Goal: Transaction & Acquisition: Purchase product/service

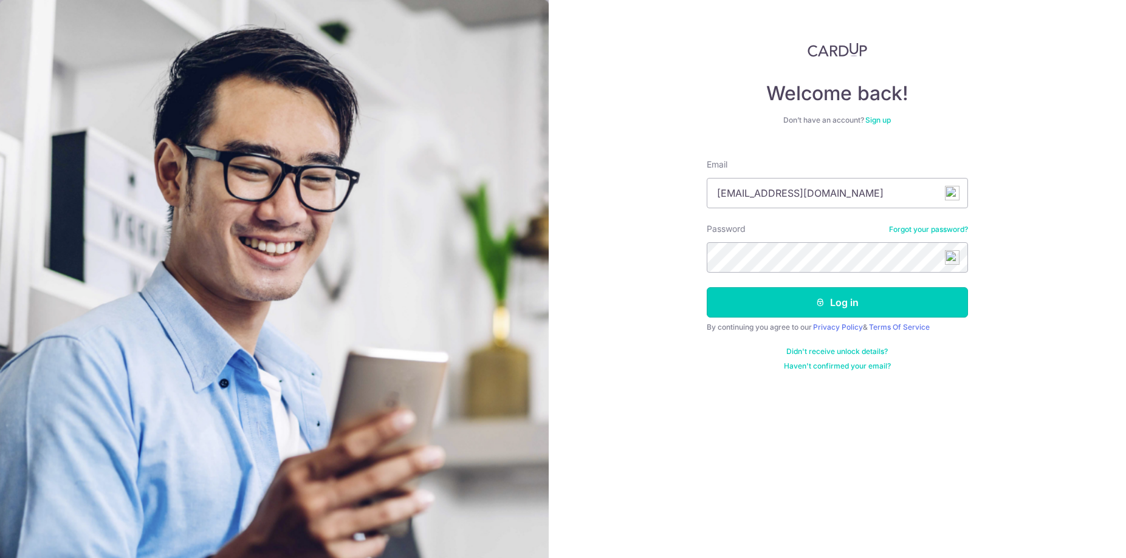
click at [811, 312] on button "Log in" at bounding box center [836, 302] width 261 height 30
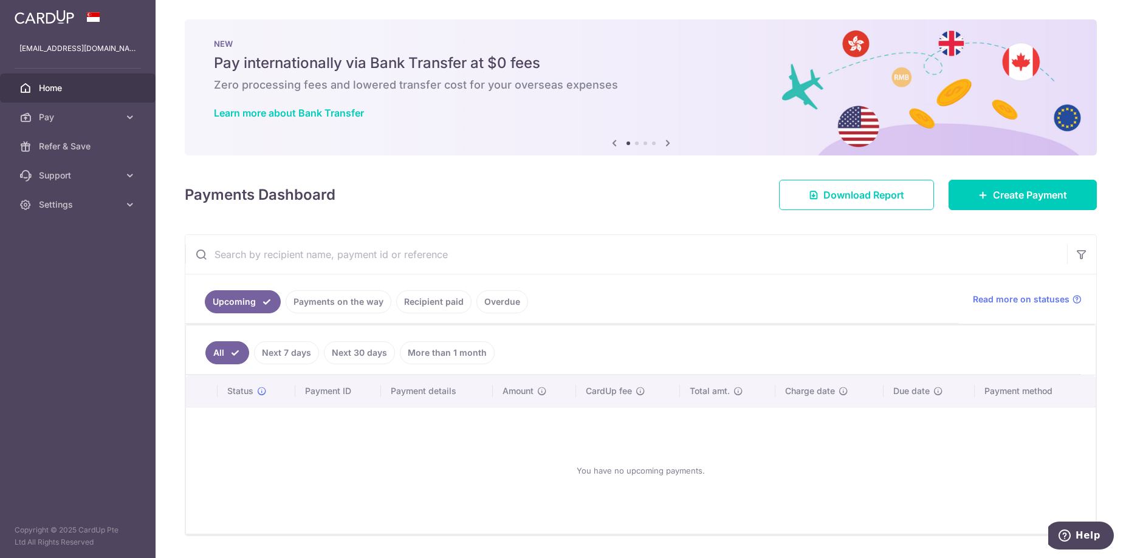
click at [408, 302] on link "Recipient paid" at bounding box center [433, 301] width 75 height 23
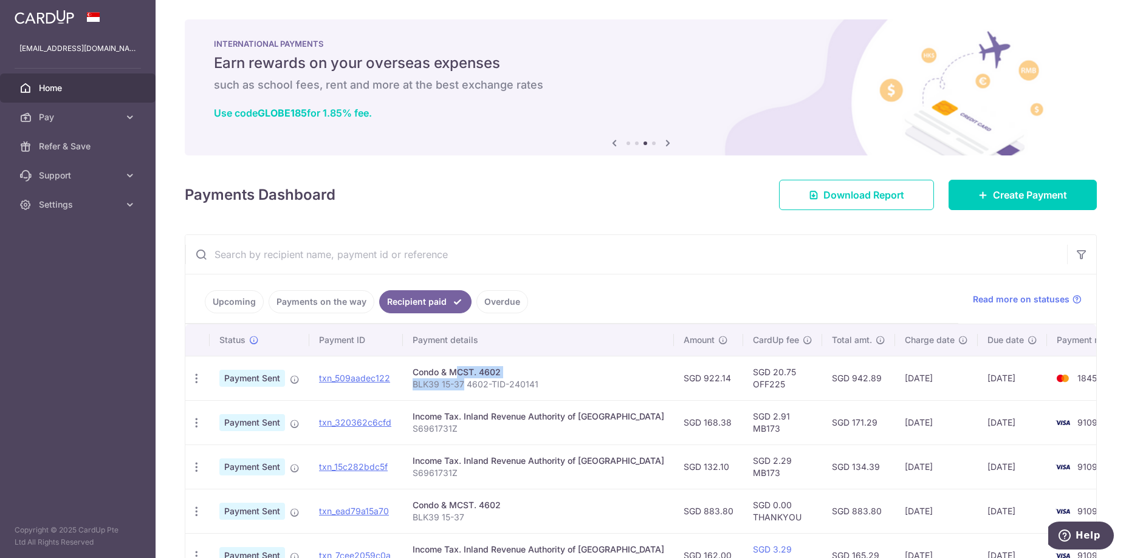
drag, startPoint x: 410, startPoint y: 374, endPoint x: 463, endPoint y: 383, distance: 54.1
click at [463, 383] on td "Condo & MCST. 4602 BLK39 15-37 4602-TID-240141" at bounding box center [538, 378] width 271 height 44
copy td "Condo & MCST. 4602 BLK39 15-37"
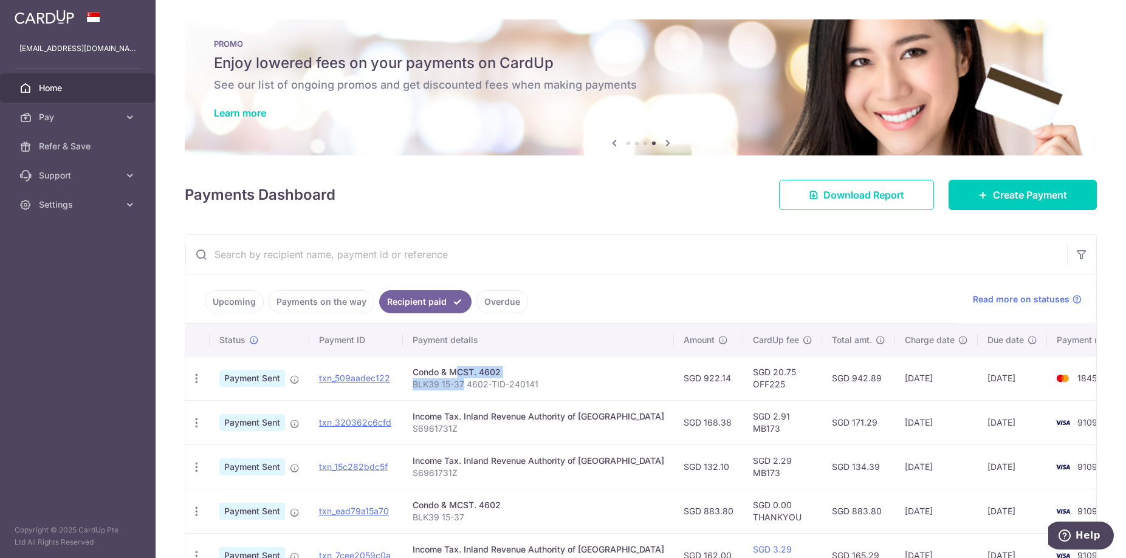
copy td "Condo & MCST. 4602 BLK39 15-37"
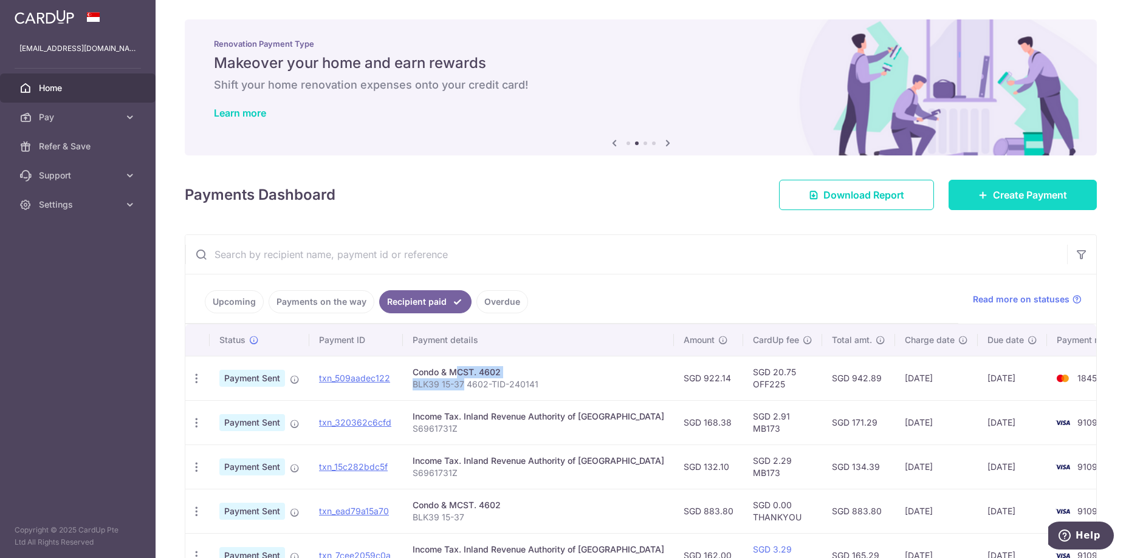
click at [1003, 192] on span "Create Payment" at bounding box center [1030, 195] width 74 height 15
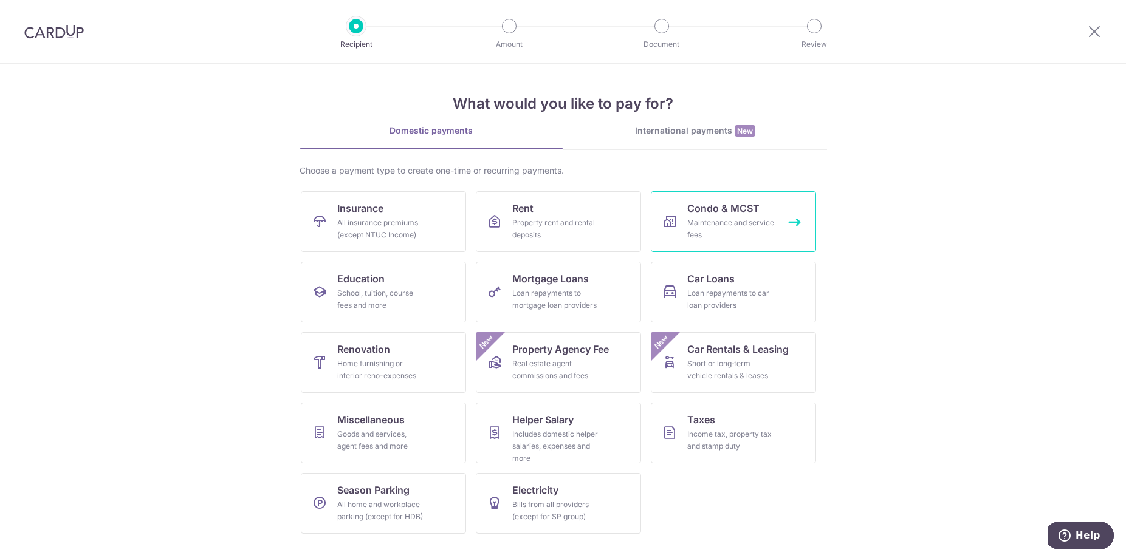
click at [745, 219] on div "Maintenance and service fees" at bounding box center [730, 229] width 87 height 24
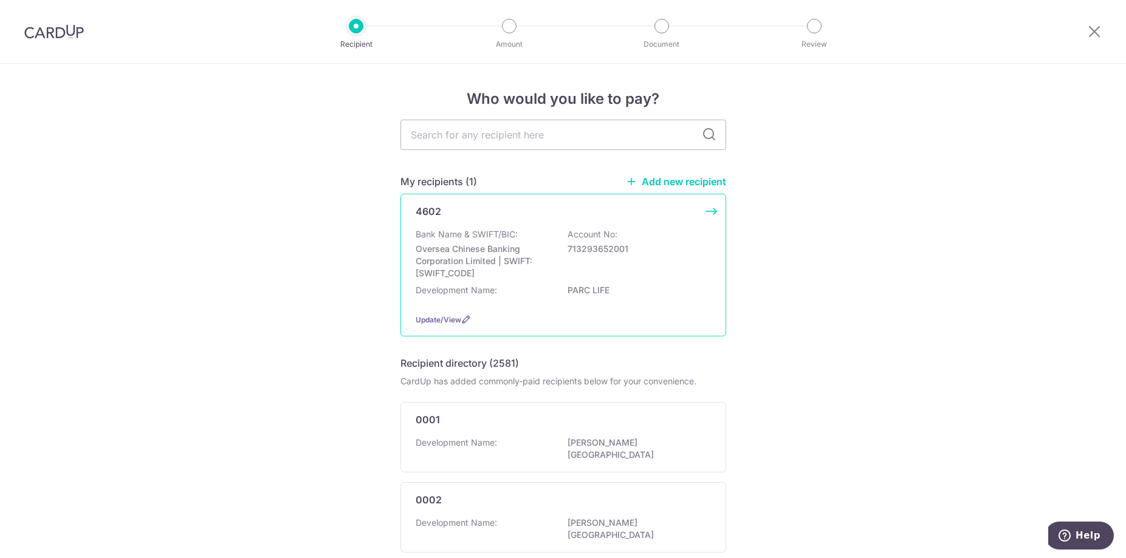
click at [476, 276] on p "Oversea Chinese Banking Corporation Limited | SWIFT: OCBCSGSGXXX" at bounding box center [483, 261] width 136 height 36
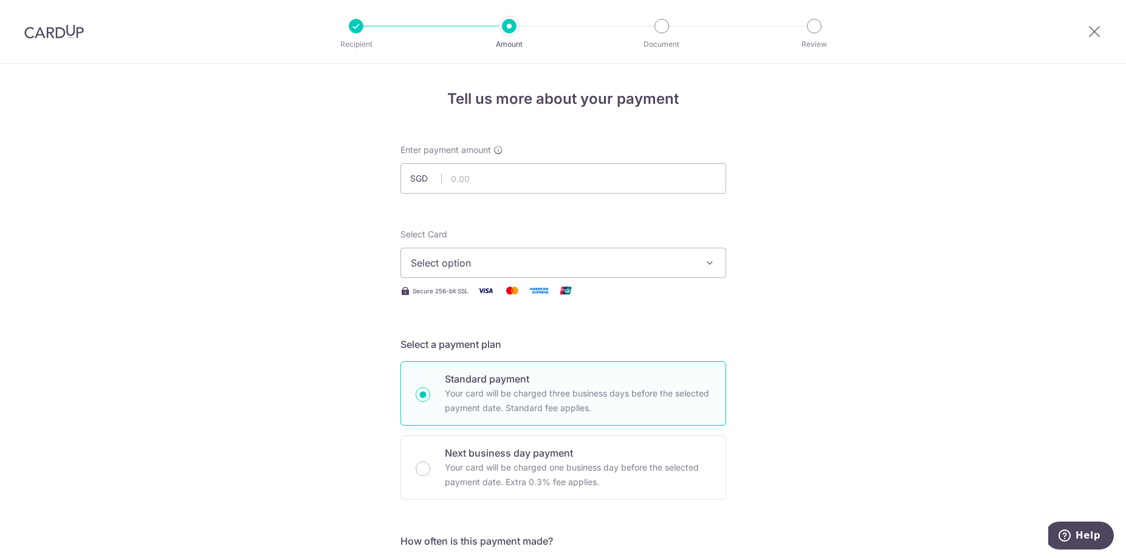
click at [492, 267] on span "Select option" at bounding box center [552, 263] width 283 height 15
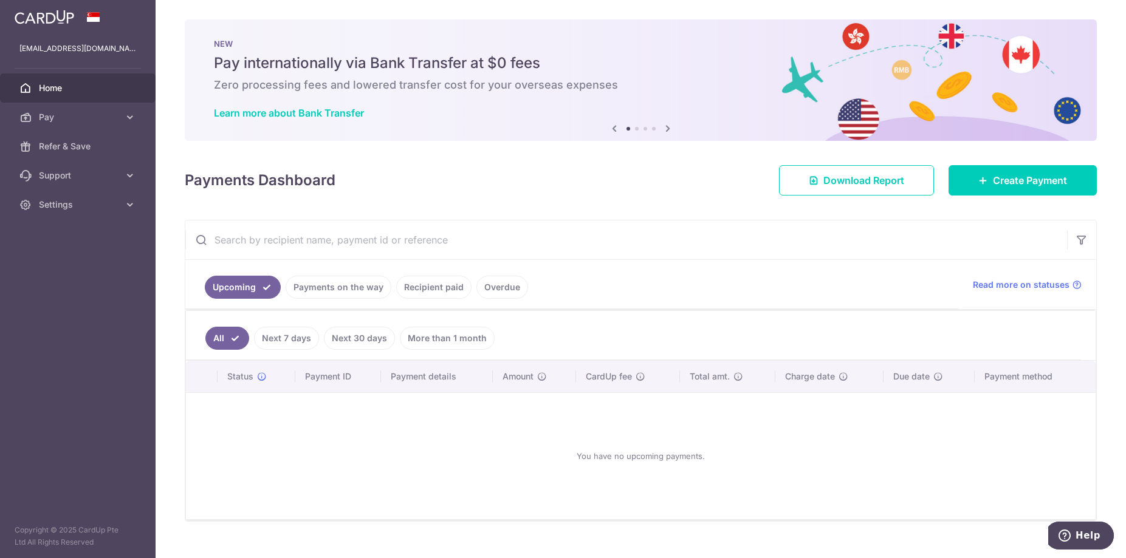
click at [356, 287] on link "Payments on the way" at bounding box center [338, 287] width 106 height 23
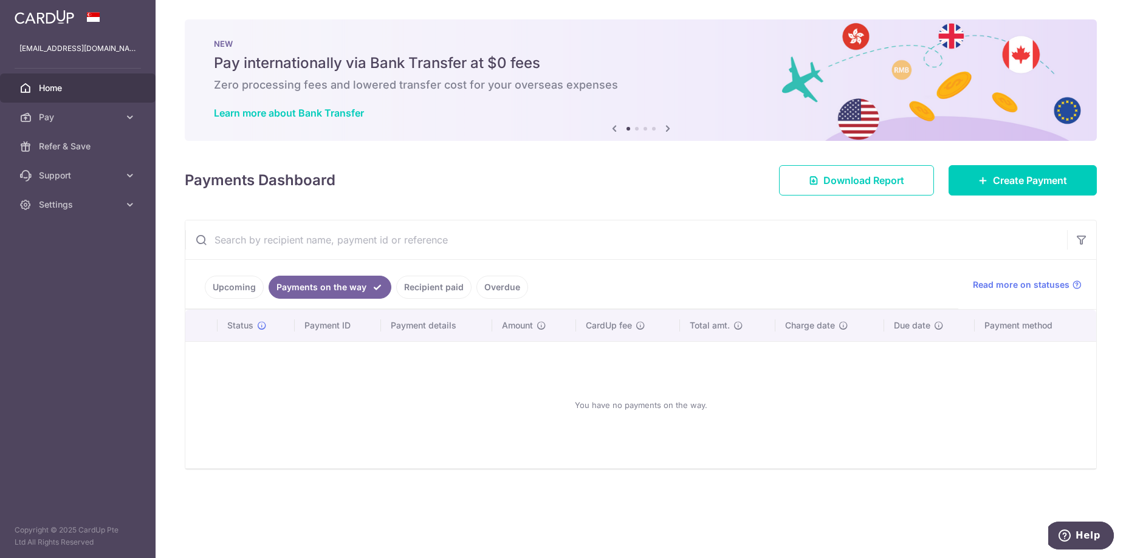
click at [408, 287] on link "Recipient paid" at bounding box center [433, 287] width 75 height 23
